Goal: Transaction & Acquisition: Obtain resource

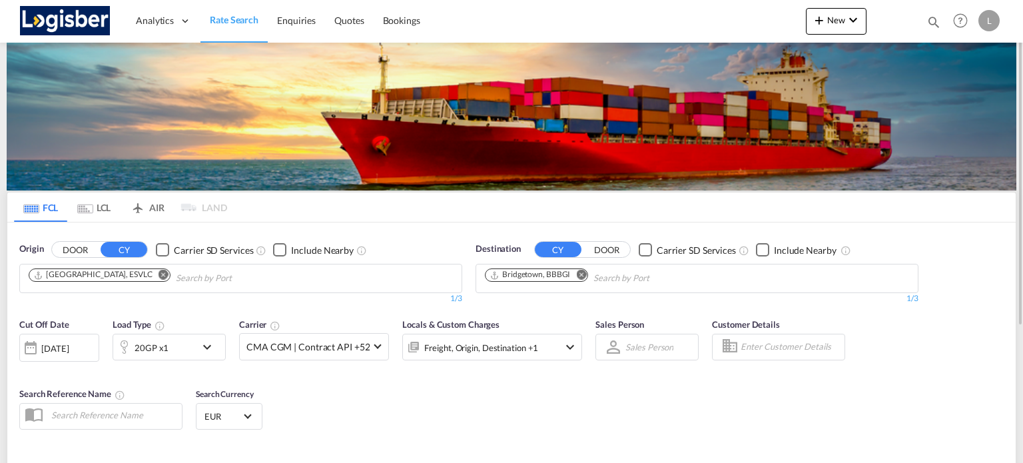
click at [159, 276] on md-icon "Remove" at bounding box center [164, 275] width 10 height 10
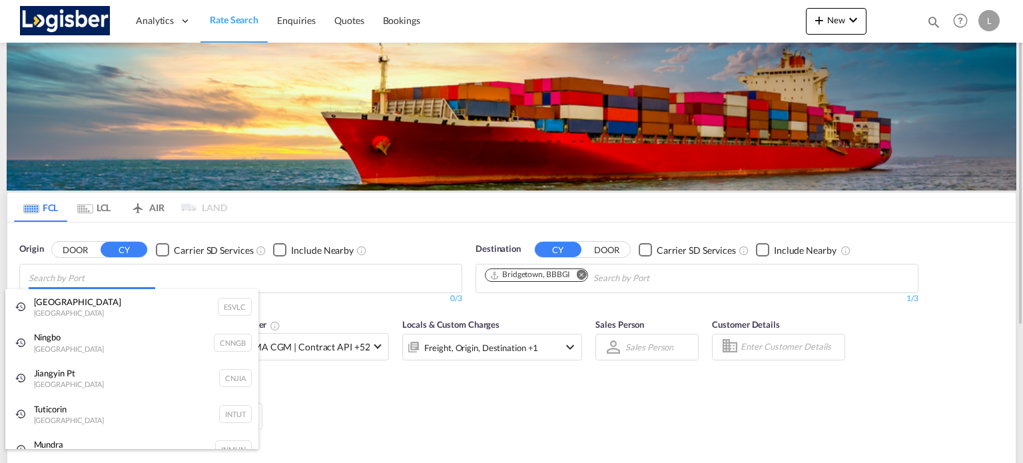
click at [119, 275] on body "Analytics Dashboard Rate Search Enquiries Quotes Bookings" at bounding box center [511, 231] width 1023 height 463
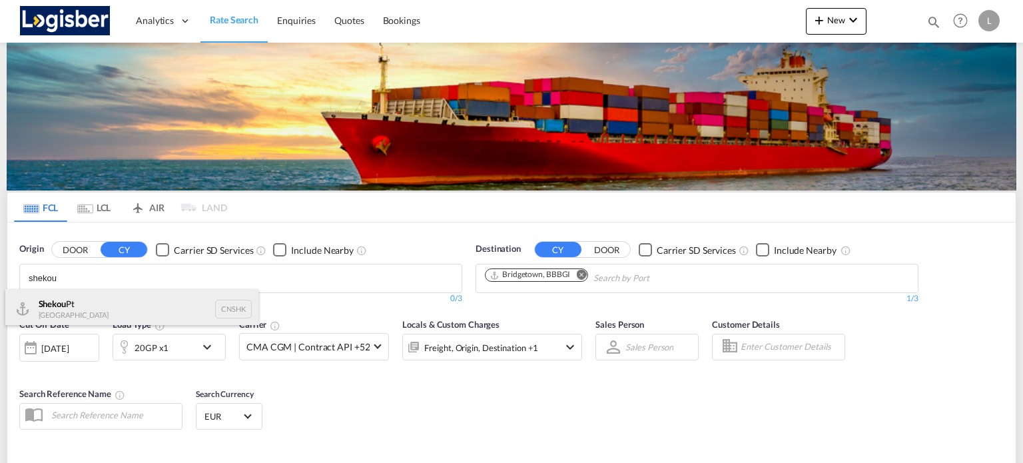
type input "shekou"
click at [116, 300] on div "Shekou Pt China CNSHK" at bounding box center [131, 309] width 253 height 40
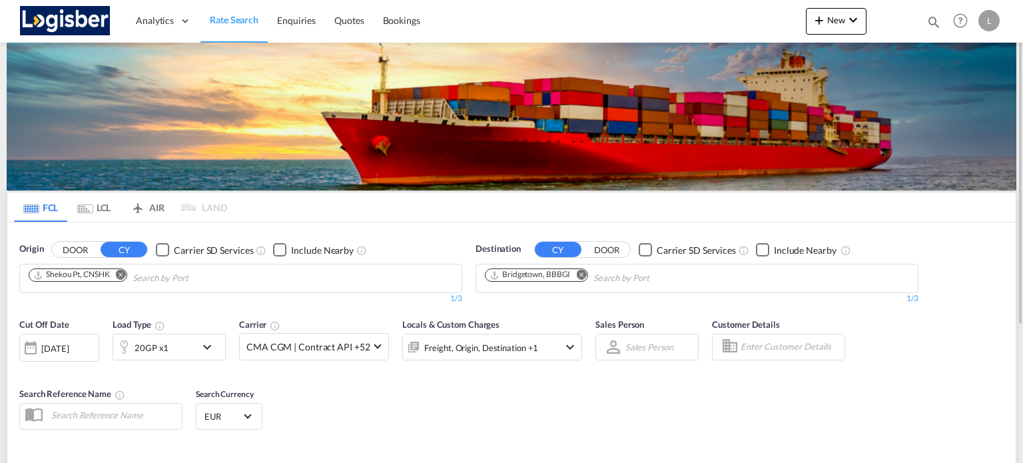
click at [581, 274] on md-icon "Remove" at bounding box center [581, 275] width 10 height 10
click at [570, 280] on input "Chips input." at bounding box center [548, 278] width 127 height 21
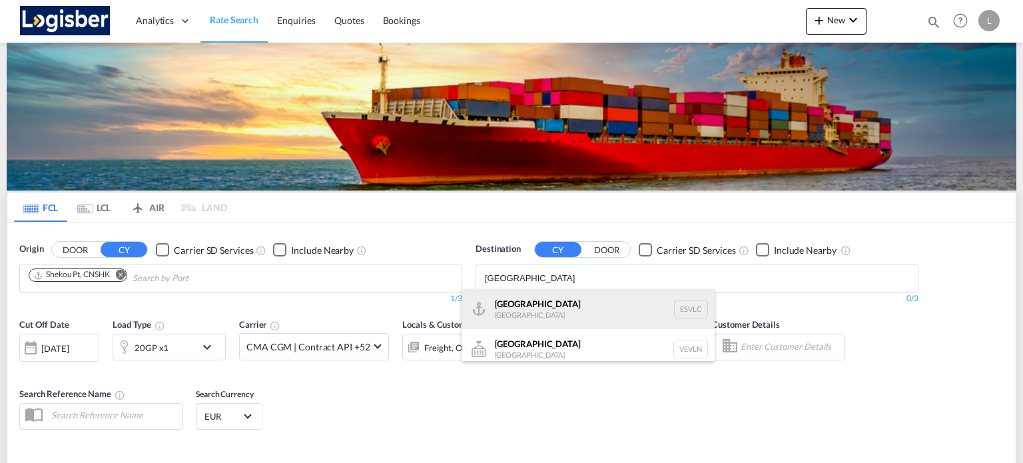
type input "[GEOGRAPHIC_DATA]"
click at [570, 301] on div "[GEOGRAPHIC_DATA] [GEOGRAPHIC_DATA] ESVLC" at bounding box center [588, 309] width 253 height 40
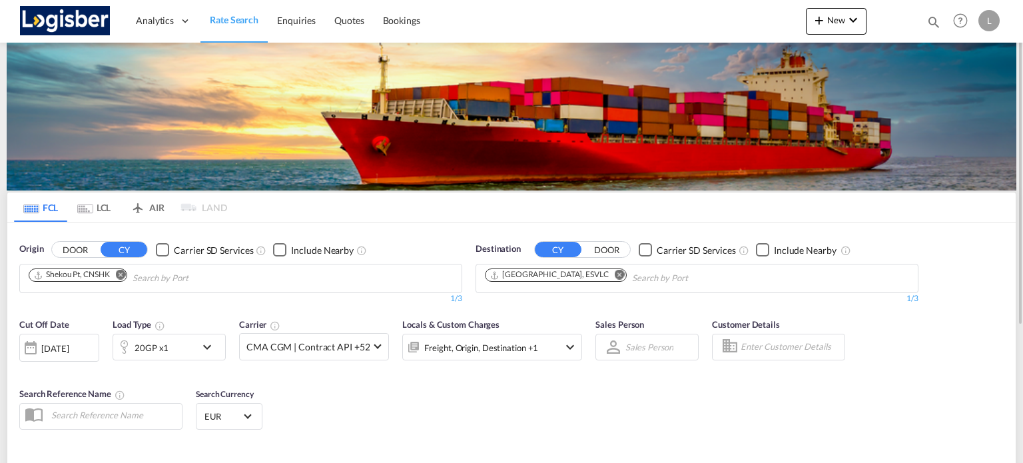
click at [205, 346] on md-icon "icon-chevron-down" at bounding box center [210, 347] width 23 height 16
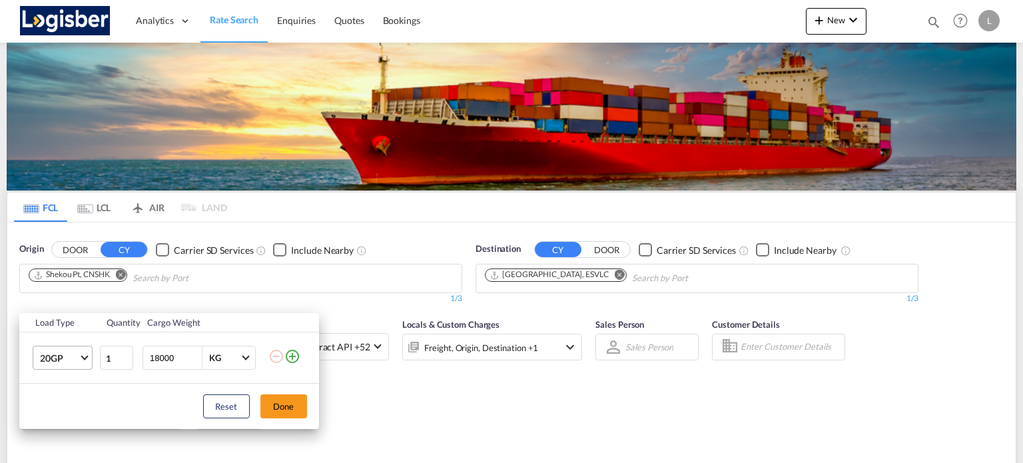
click at [84, 356] on span "Choose: \a20GP" at bounding box center [84, 356] width 7 height 7
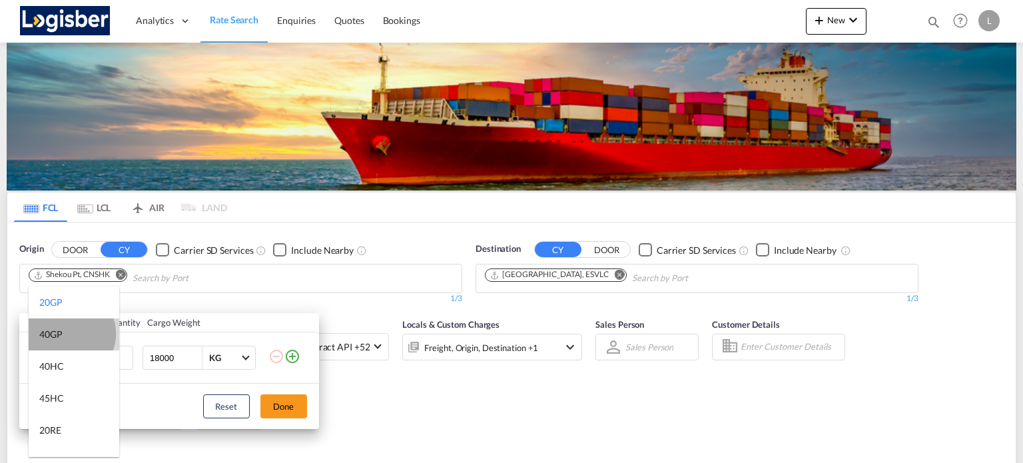
click at [70, 334] on md-option "40GP" at bounding box center [74, 334] width 91 height 32
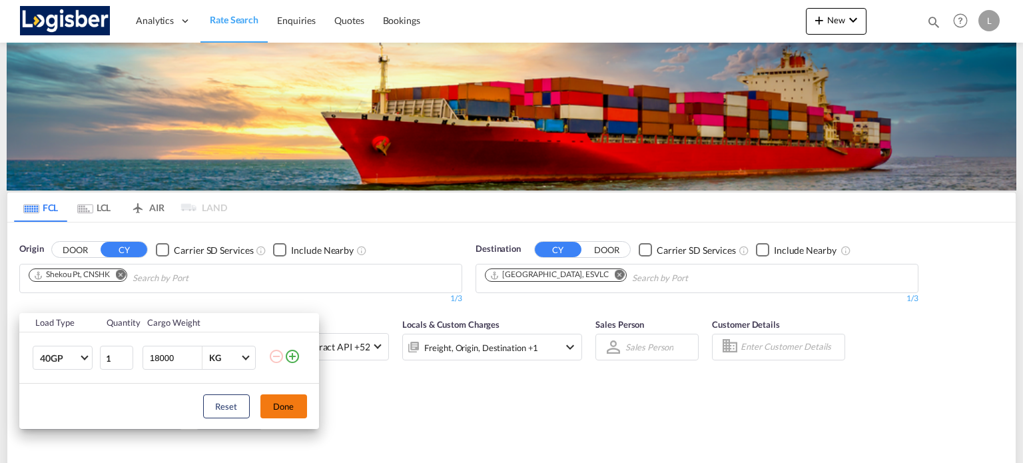
click at [280, 397] on button "Done" at bounding box center [283, 406] width 47 height 24
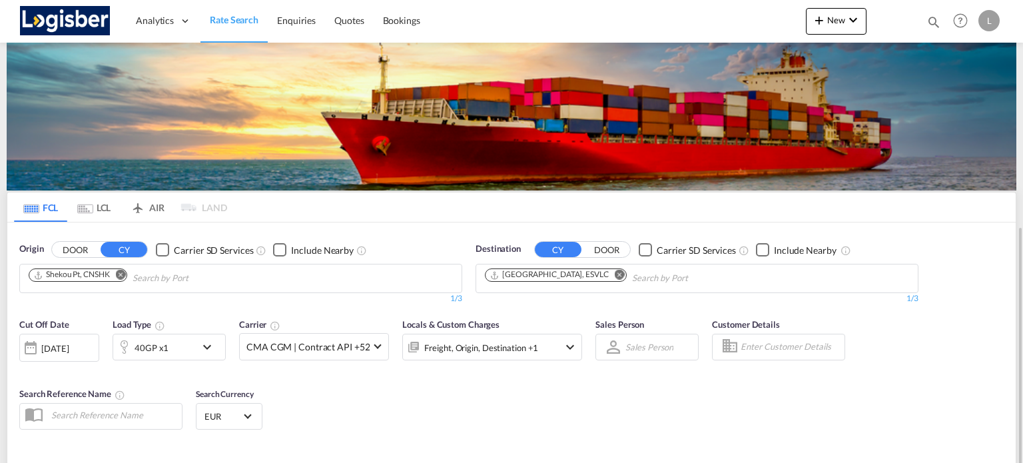
scroll to position [197, 0]
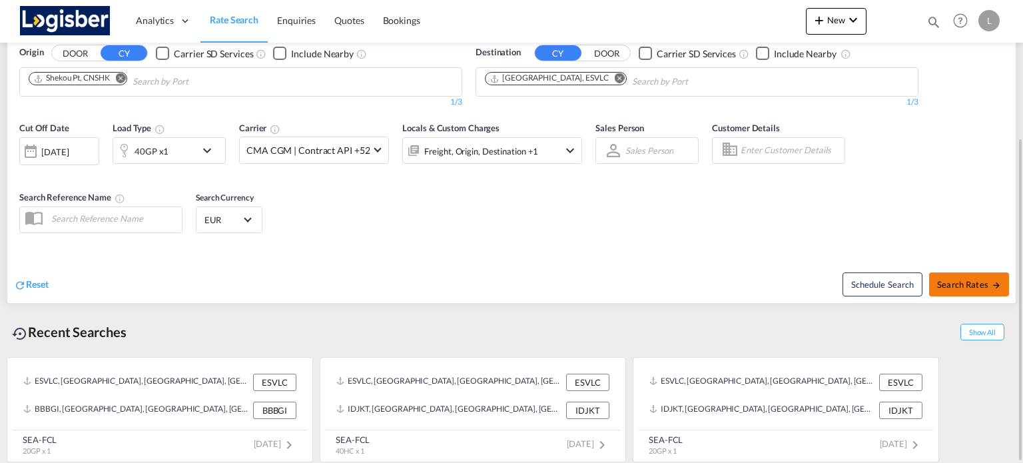
click at [959, 275] on button "Search Rates" at bounding box center [969, 284] width 80 height 24
type input "CNSHK to ESVLC / [DATE]"
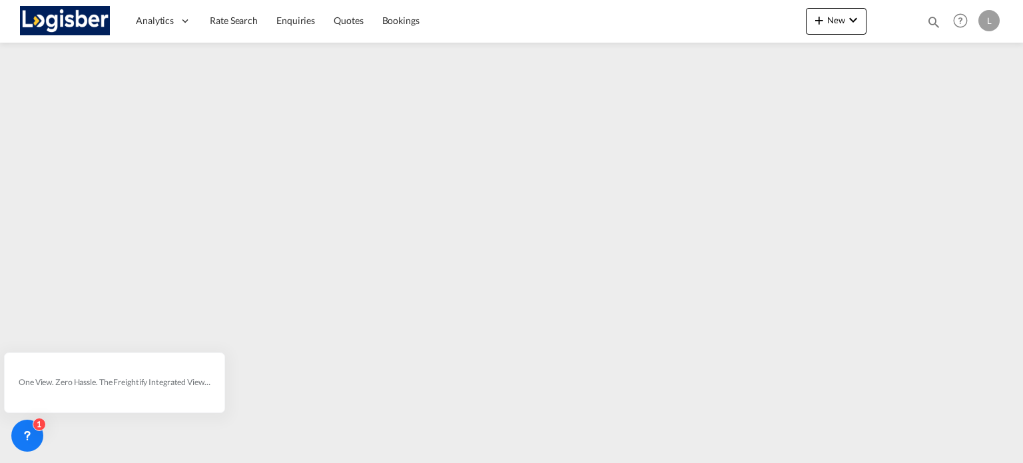
type input "[PERSON_NAME][EMAIL_ADDRESS][DOMAIN_NAME]"
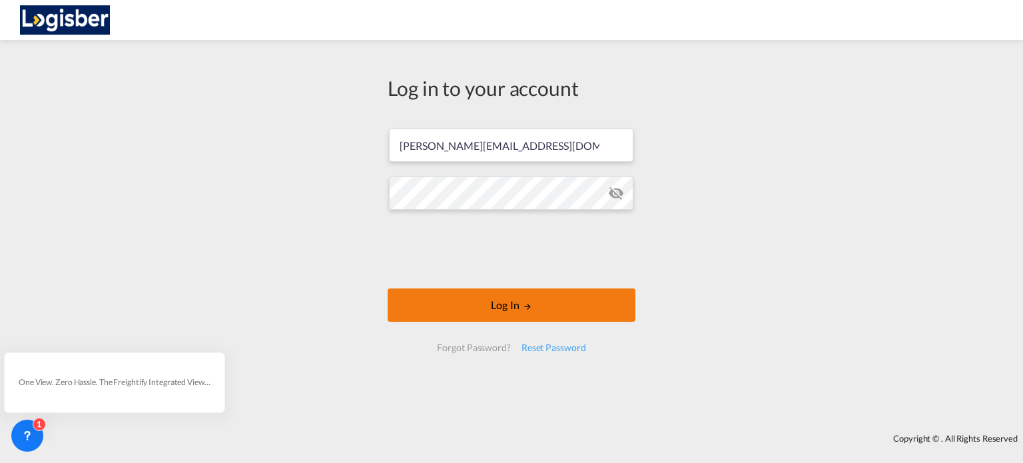
click at [510, 284] on form "[PERSON_NAME][EMAIL_ADDRESS][DOMAIN_NAME] Log In Forgot Password? Reset Password" at bounding box center [512, 240] width 248 height 250
click at [475, 298] on button "Log In" at bounding box center [512, 304] width 248 height 33
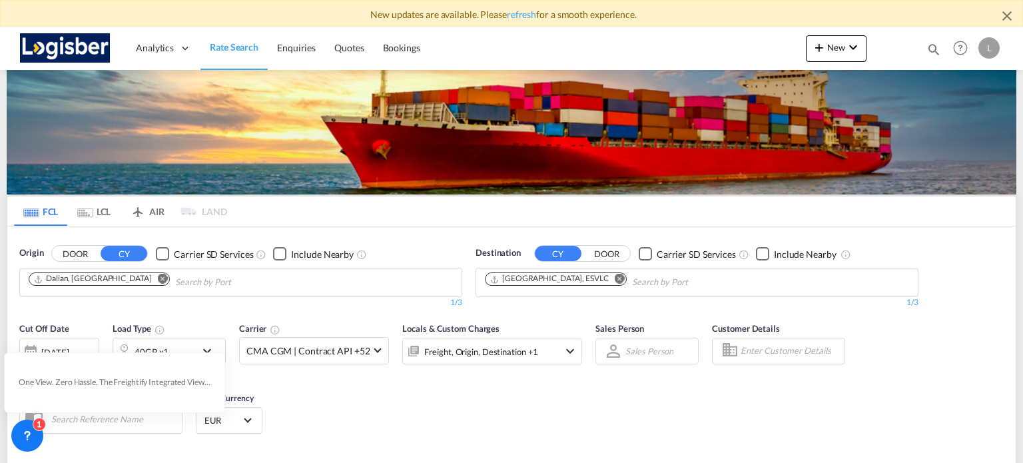
scroll to position [223, 0]
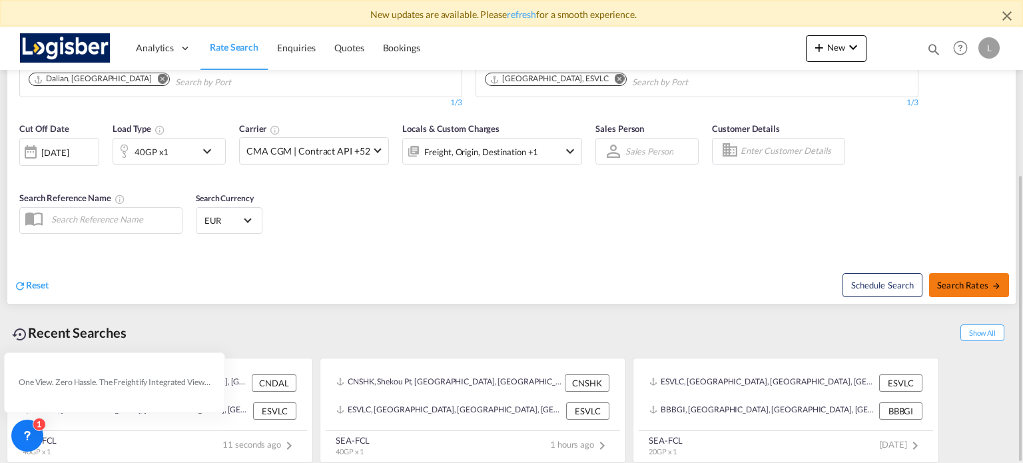
click at [973, 285] on span "Search Rates" at bounding box center [969, 285] width 64 height 11
type input "CNDAL to ESVLC / [DATE]"
